Goal: Obtain resource: Obtain resource

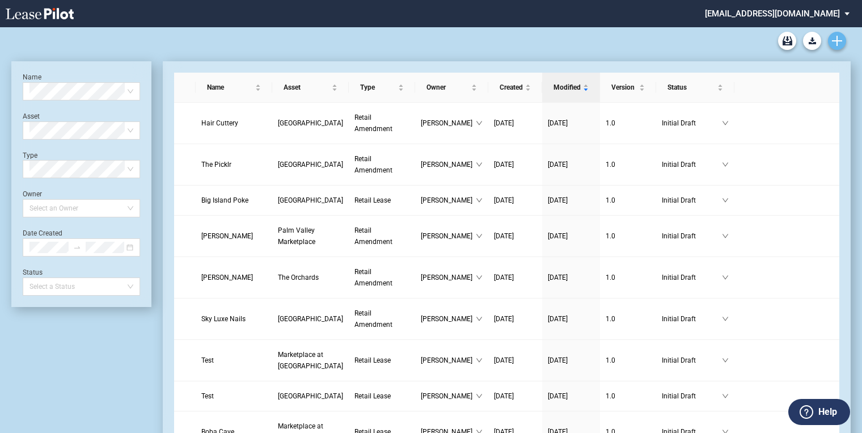
click at [835, 43] on icon "Create new document" at bounding box center [837, 41] width 10 height 10
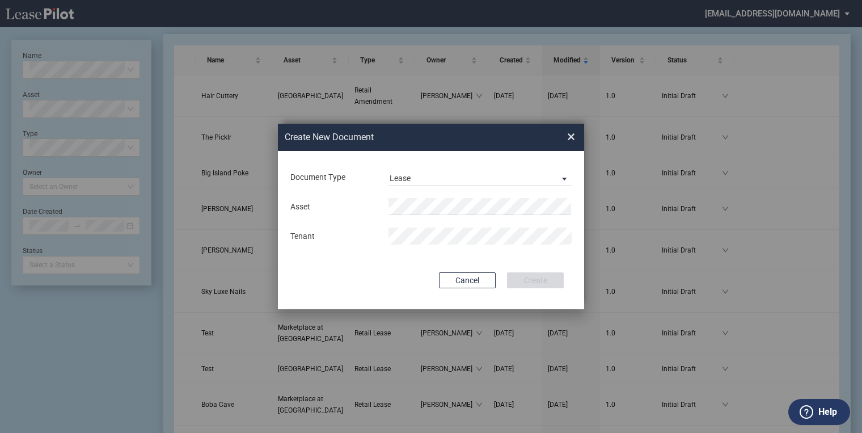
click at [574, 137] on span "×" at bounding box center [571, 137] width 8 height 18
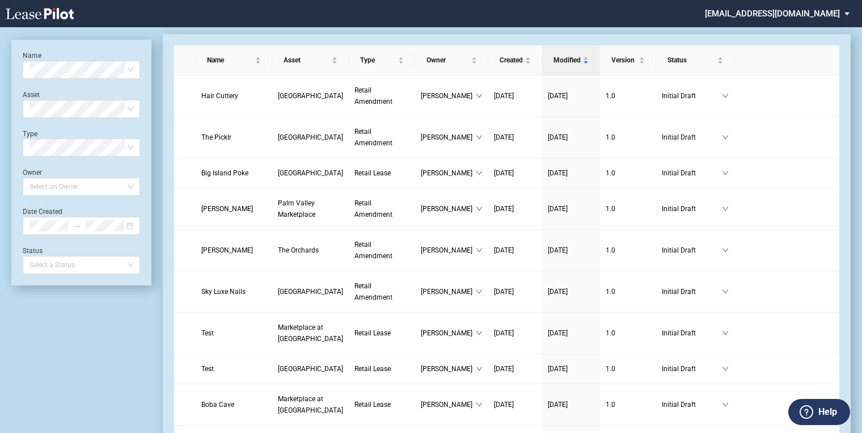
click at [62, 16] on icon at bounding box center [40, 13] width 68 height 11
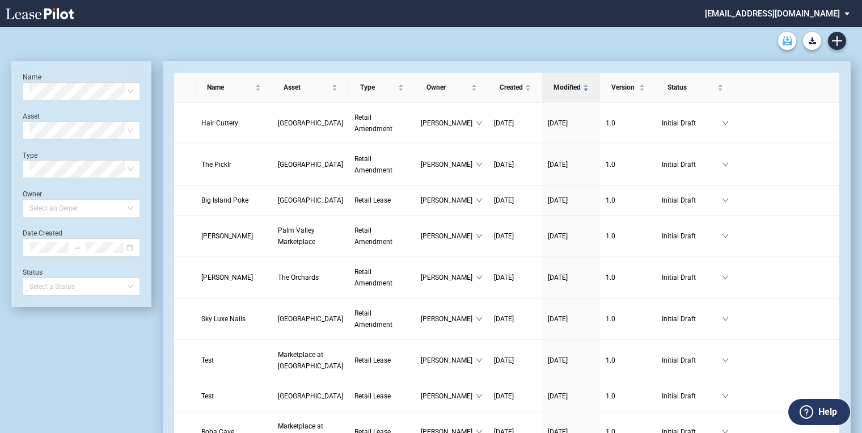
click at [785, 41] on icon "Archive" at bounding box center [788, 40] width 10 height 9
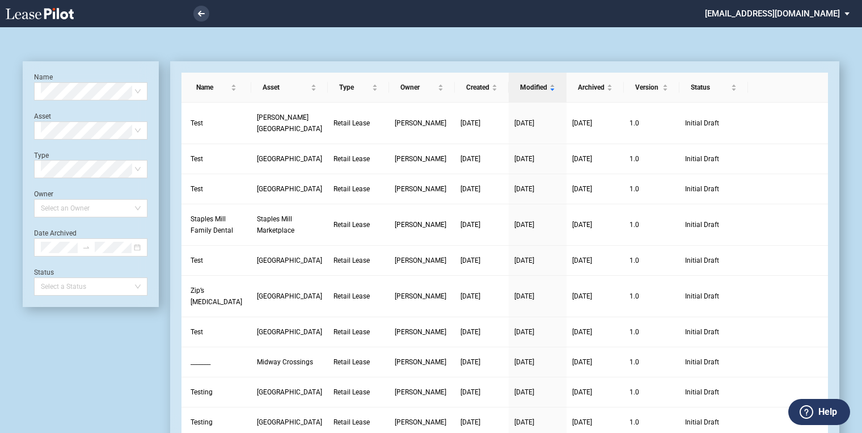
click at [47, 12] on icon at bounding box center [40, 13] width 68 height 11
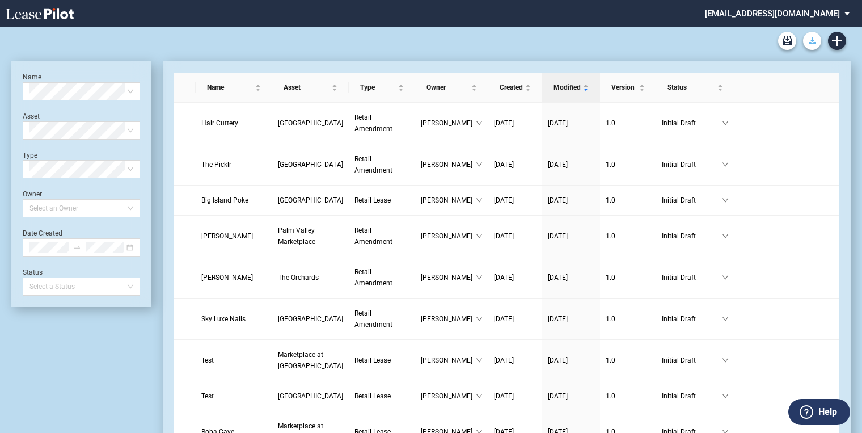
click at [817, 43] on button "Download Blank Form" at bounding box center [812, 41] width 18 height 18
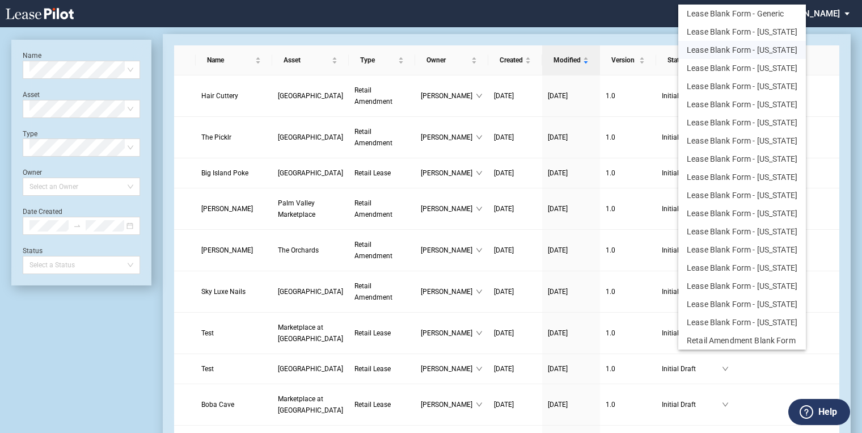
click at [760, 49] on button "Lease Blank Form - California" at bounding box center [742, 50] width 128 height 18
